Goal: Task Accomplishment & Management: Use online tool/utility

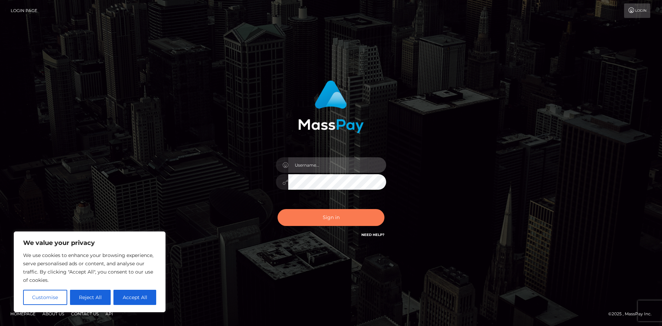
type input "tinan"
click at [339, 222] on button "Sign in" at bounding box center [331, 217] width 107 height 17
type input "tinan"
click at [339, 222] on button "Sign in" at bounding box center [331, 217] width 107 height 17
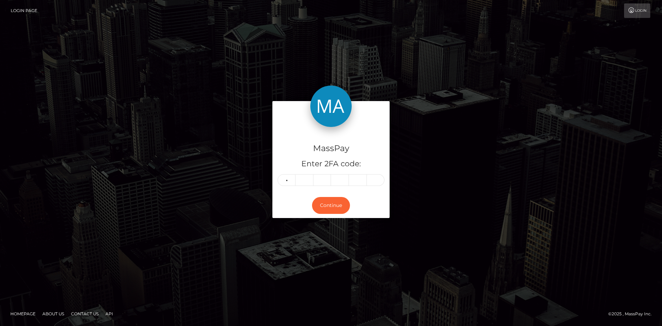
type input "3"
type input "1"
type input "0"
type input "1"
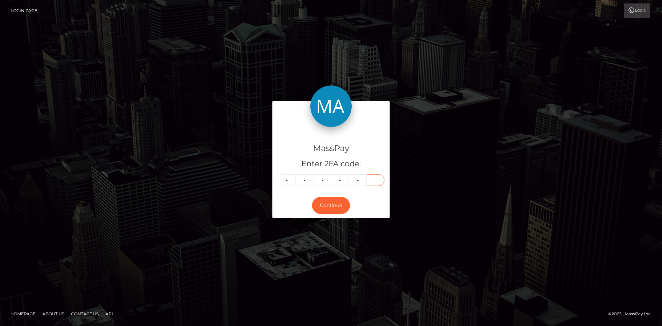
type input "3"
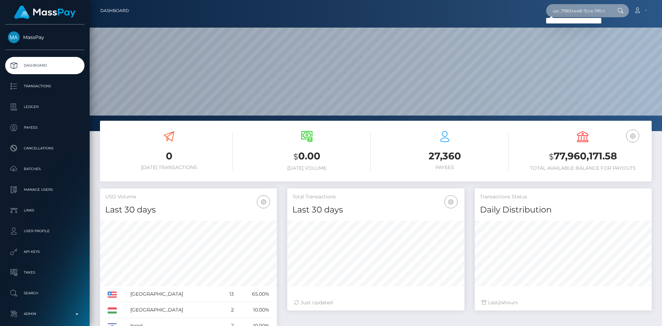
drag, startPoint x: 564, startPoint y: 12, endPoint x: 552, endPoint y: 11, distance: 12.1
click at [552, 11] on input "usr_79834e48-7cce-11f0-8023-0266f44cc279" at bounding box center [578, 10] width 65 height 13
click at [556, 13] on input "usr_79834e48-7cce-11f0-8023-0266f44cc279" at bounding box center [578, 10] width 65 height 13
click at [564, 12] on input "usr_79834e48-7cce-11f0-8023-0266f44cc279" at bounding box center [578, 10] width 65 height 13
type input "79834e48-7cce-11f0-8023-0266f44cc279"
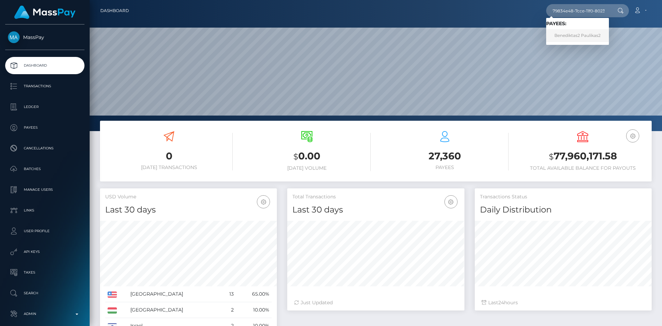
click at [574, 33] on link "Benediktas2 Paulikas2" at bounding box center [577, 35] width 63 height 13
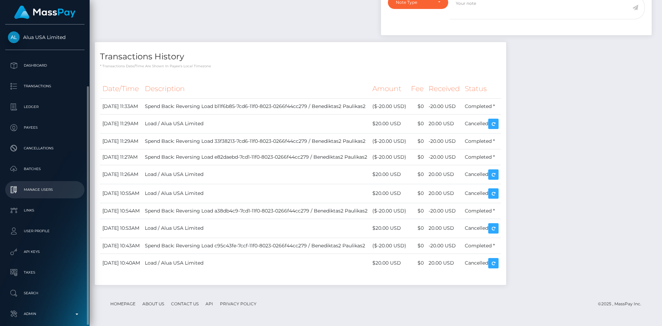
scroll to position [32, 0]
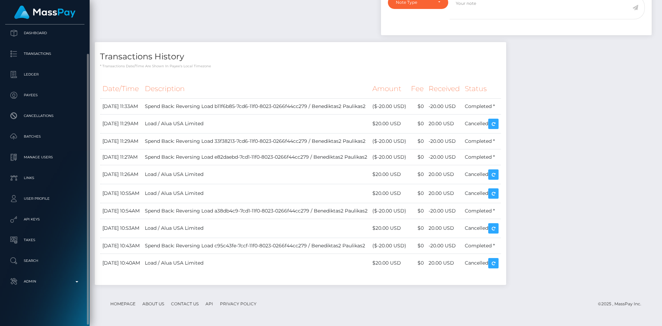
click at [50, 291] on div "Alua USA Limited Dashboard Transactions Ledger Payees Cancellations Batches" at bounding box center [45, 174] width 90 height 300
click at [45, 283] on p "Admin" at bounding box center [45, 281] width 74 height 10
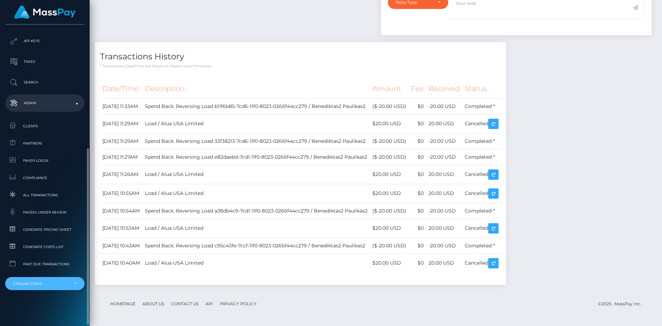
click at [38, 285] on div "Choose Client" at bounding box center [41, 284] width 56 height 6
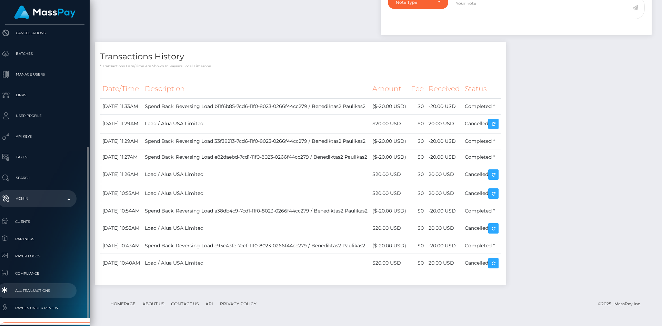
scroll to position [211, 8]
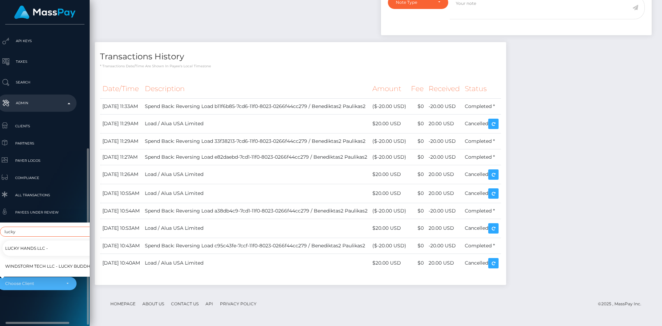
type input "lucky"
click at [36, 244] on span "Lucky Hands LLC -" at bounding box center [26, 248] width 43 height 9
select select "327"
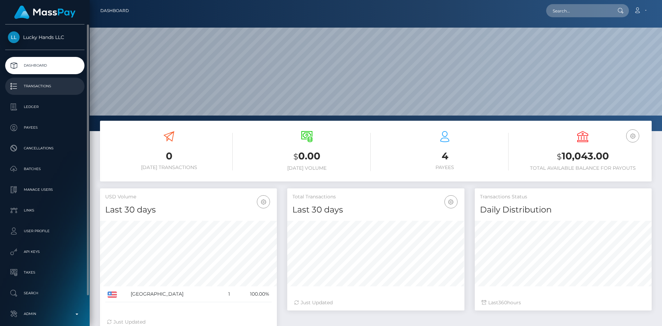
scroll to position [122, 177]
click at [41, 82] on p "Transactions" at bounding box center [45, 86] width 74 height 10
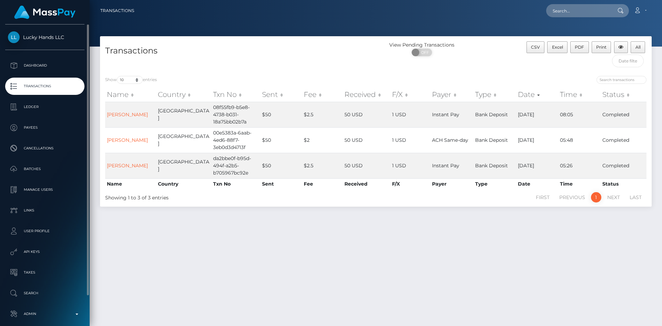
scroll to position [32, 0]
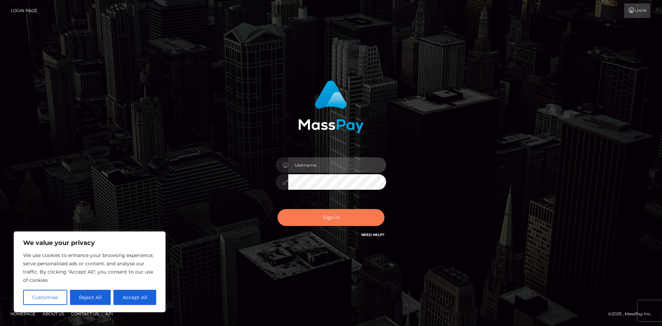
type input "tinan"
click at [349, 214] on button "Sign in" at bounding box center [331, 217] width 107 height 17
type input "tinan"
click at [349, 214] on button "Sign in" at bounding box center [331, 217] width 107 height 17
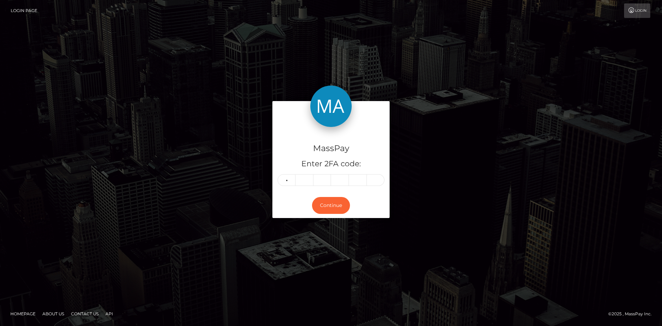
type input "1"
type input "2"
type input "3"
type input "9"
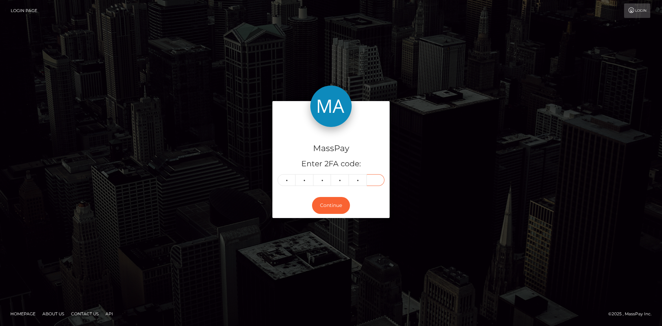
type input "3"
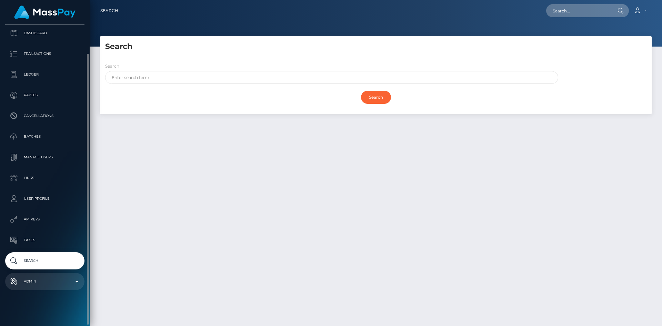
click at [55, 278] on p "Admin" at bounding box center [45, 281] width 74 height 10
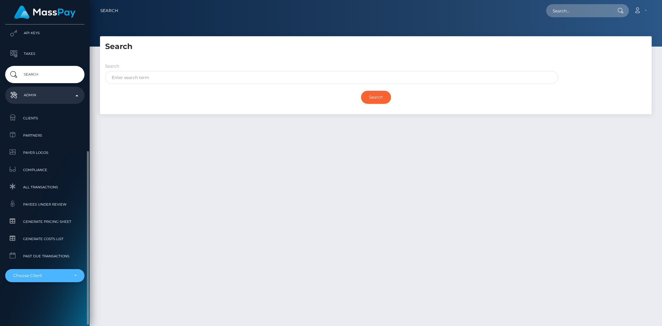
click at [50, 280] on div "Choose Client" at bounding box center [44, 275] width 79 height 13
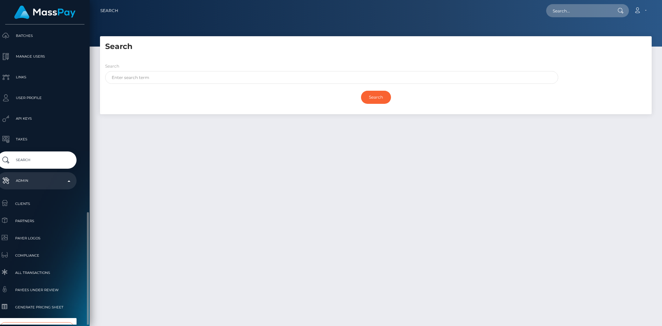
scroll to position [211, 8]
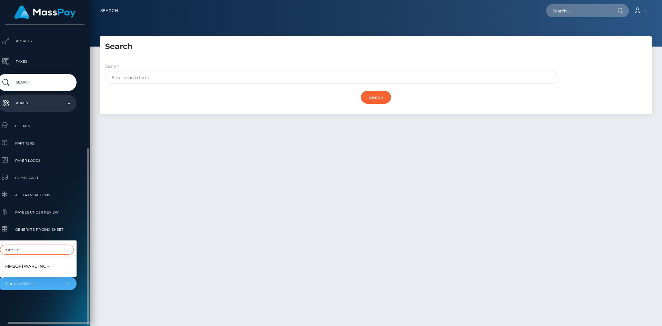
type input "mmsof"
click at [46, 262] on span "MMSoftware Inc -" at bounding box center [27, 266] width 44 height 9
select select "265"
